Goal: Download file/media

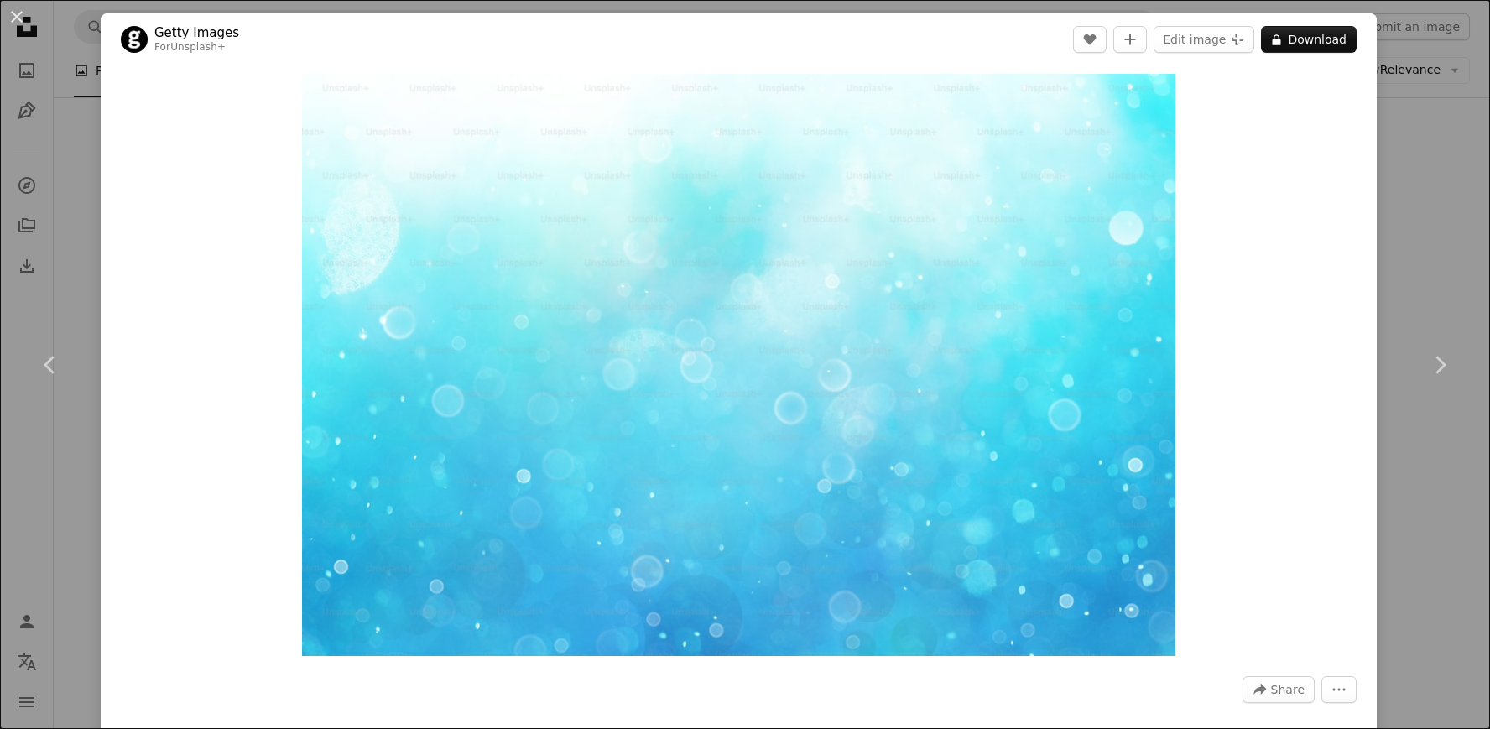
scroll to position [38266, 0]
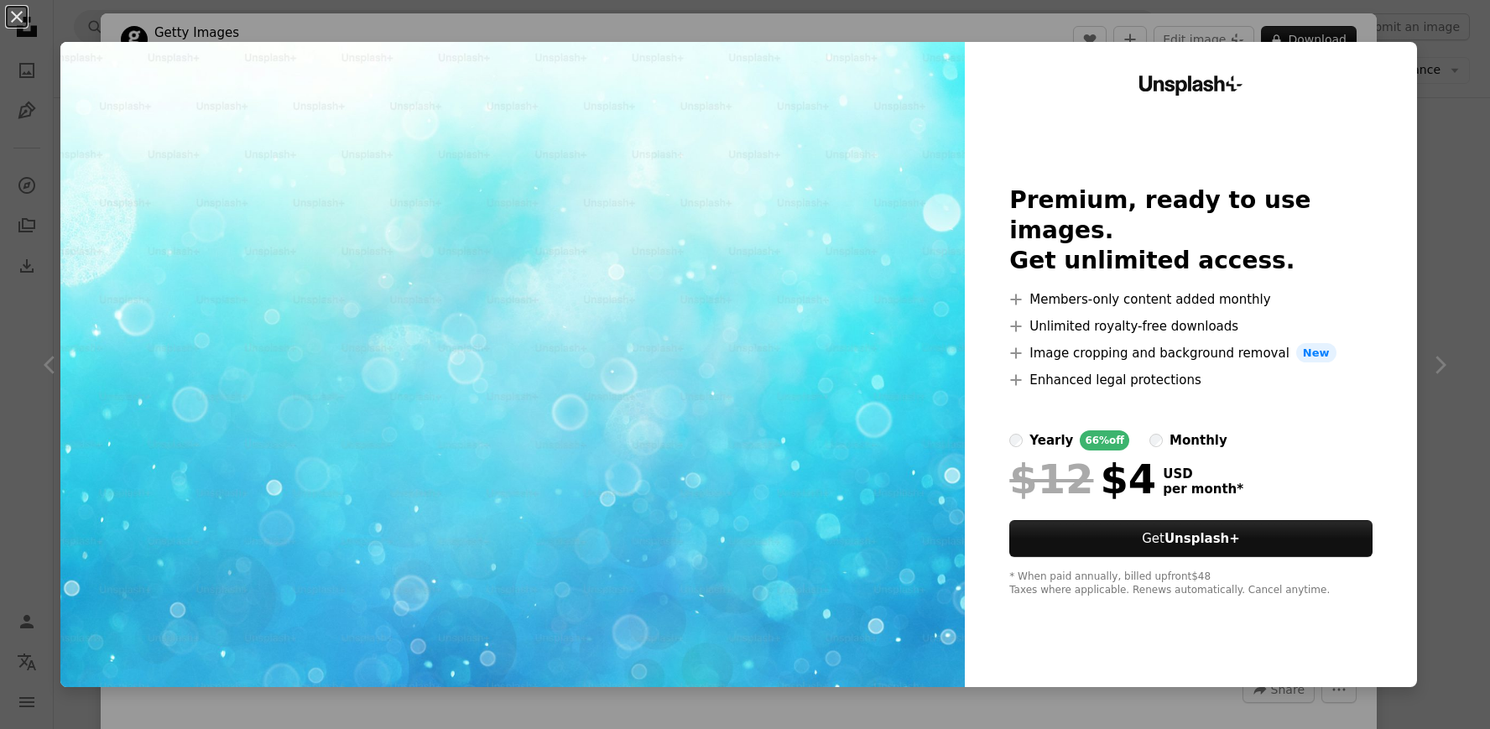
click at [39, 28] on div "An X shape Unsplash+ Premium, ready to use images. Get unlimited access. A plus…" at bounding box center [745, 364] width 1490 height 729
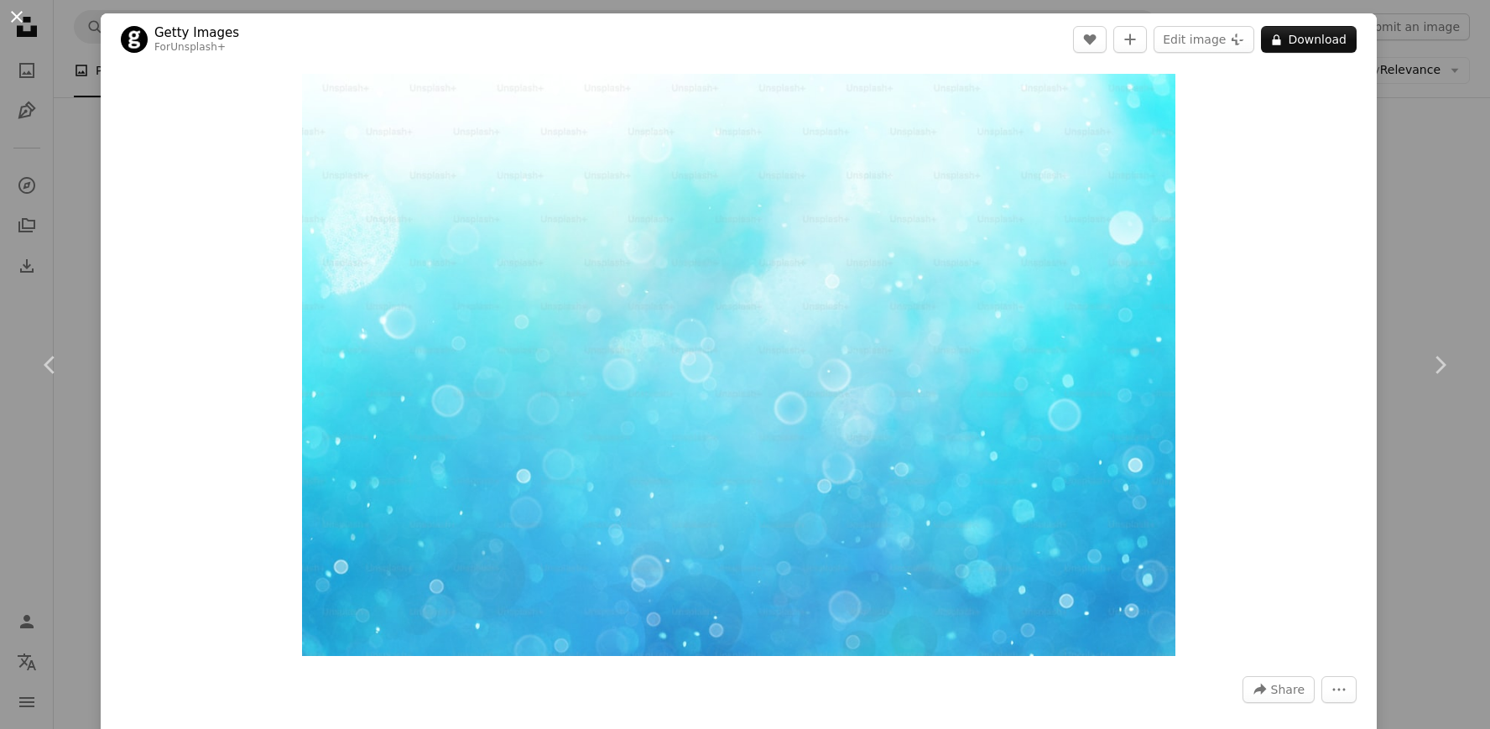
click at [20, 13] on button "An X shape" at bounding box center [17, 17] width 20 height 20
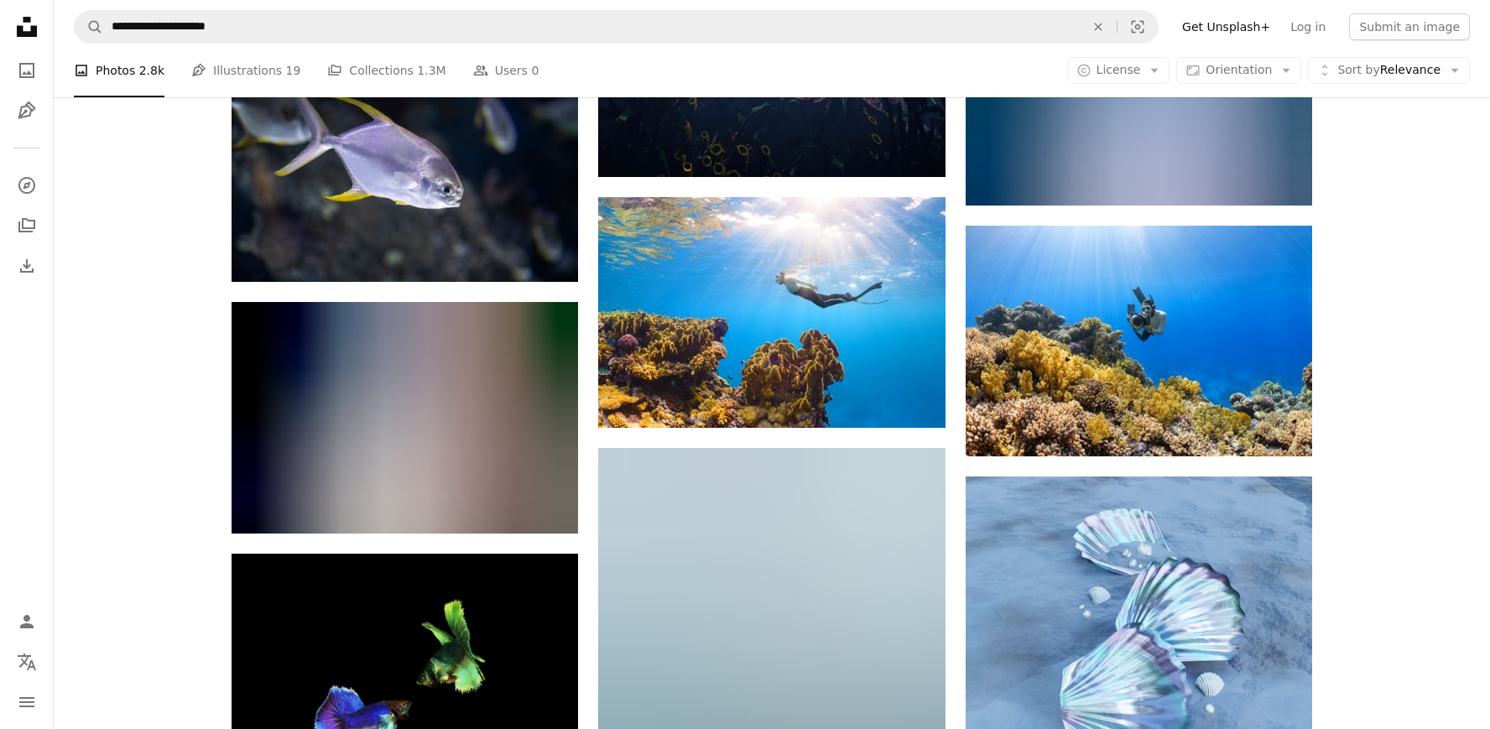
scroll to position [43432, 0]
